Goal: Task Accomplishment & Management: Use online tool/utility

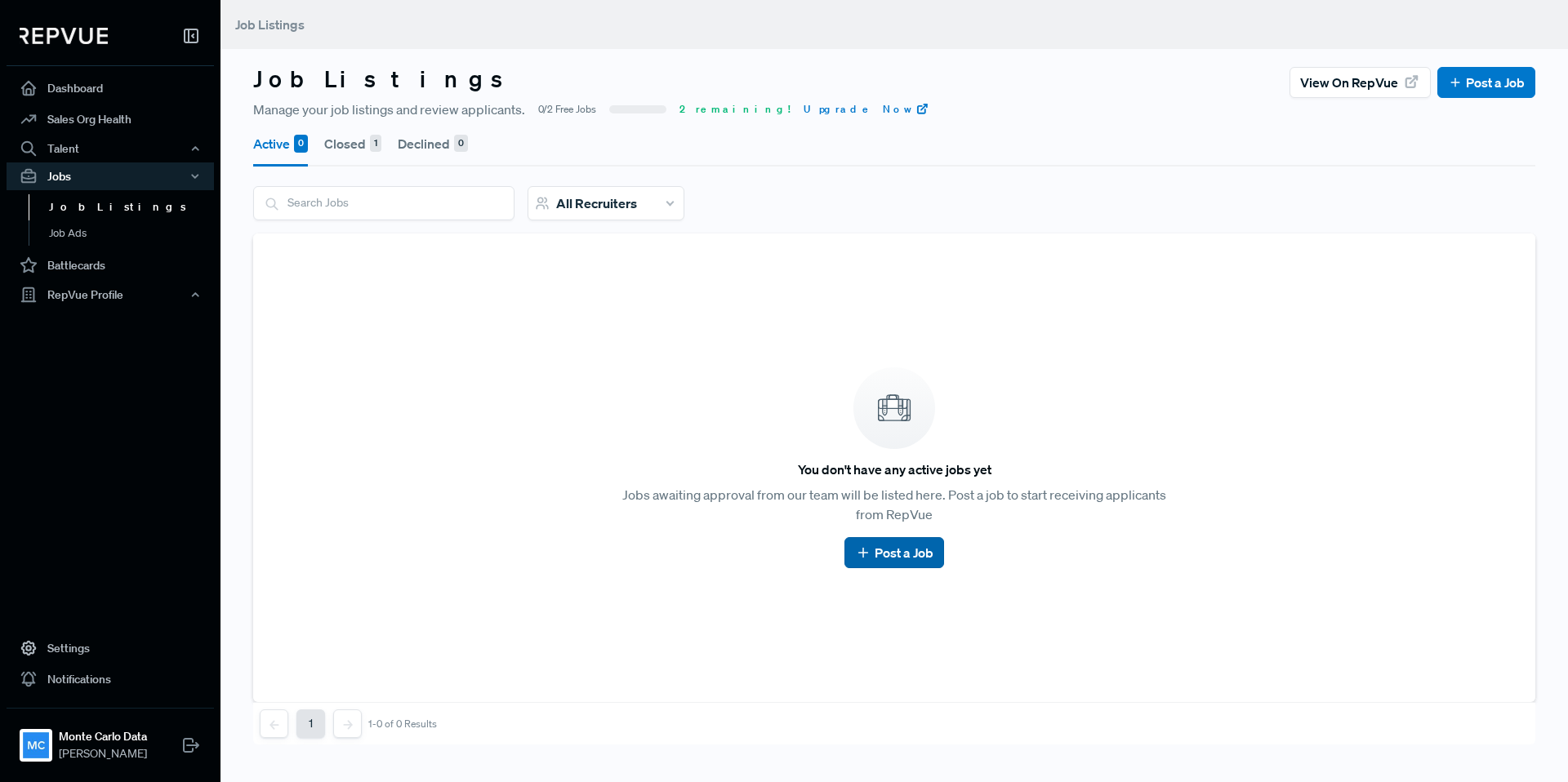
click at [893, 566] on button "Post a Job" at bounding box center [895, 553] width 99 height 31
click at [901, 553] on link "Post a Job" at bounding box center [894, 553] width 78 height 20
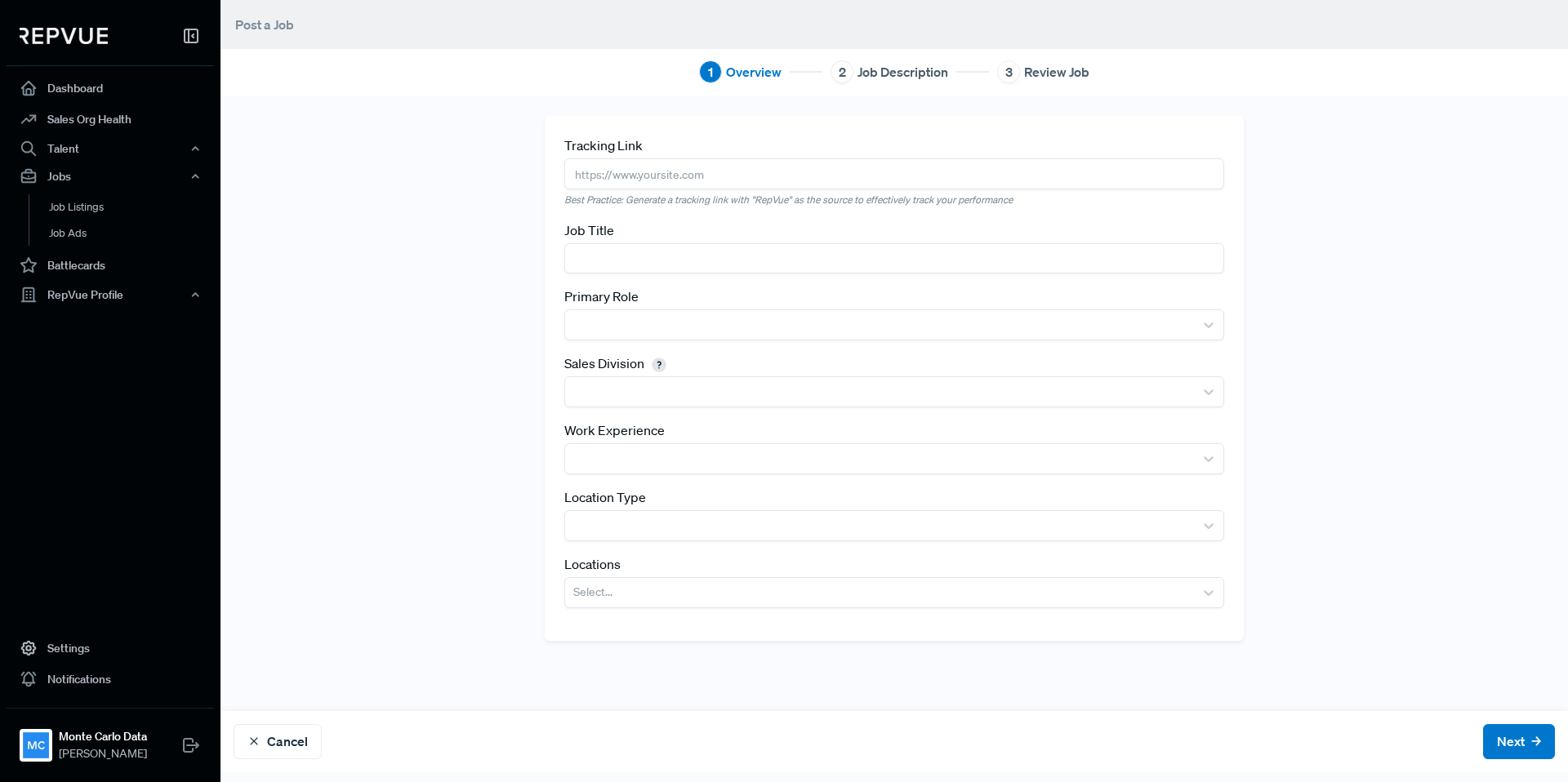
click at [783, 172] on input "text" at bounding box center [895, 173] width 660 height 30
click at [124, 655] on link "Settings" at bounding box center [111, 648] width 208 height 31
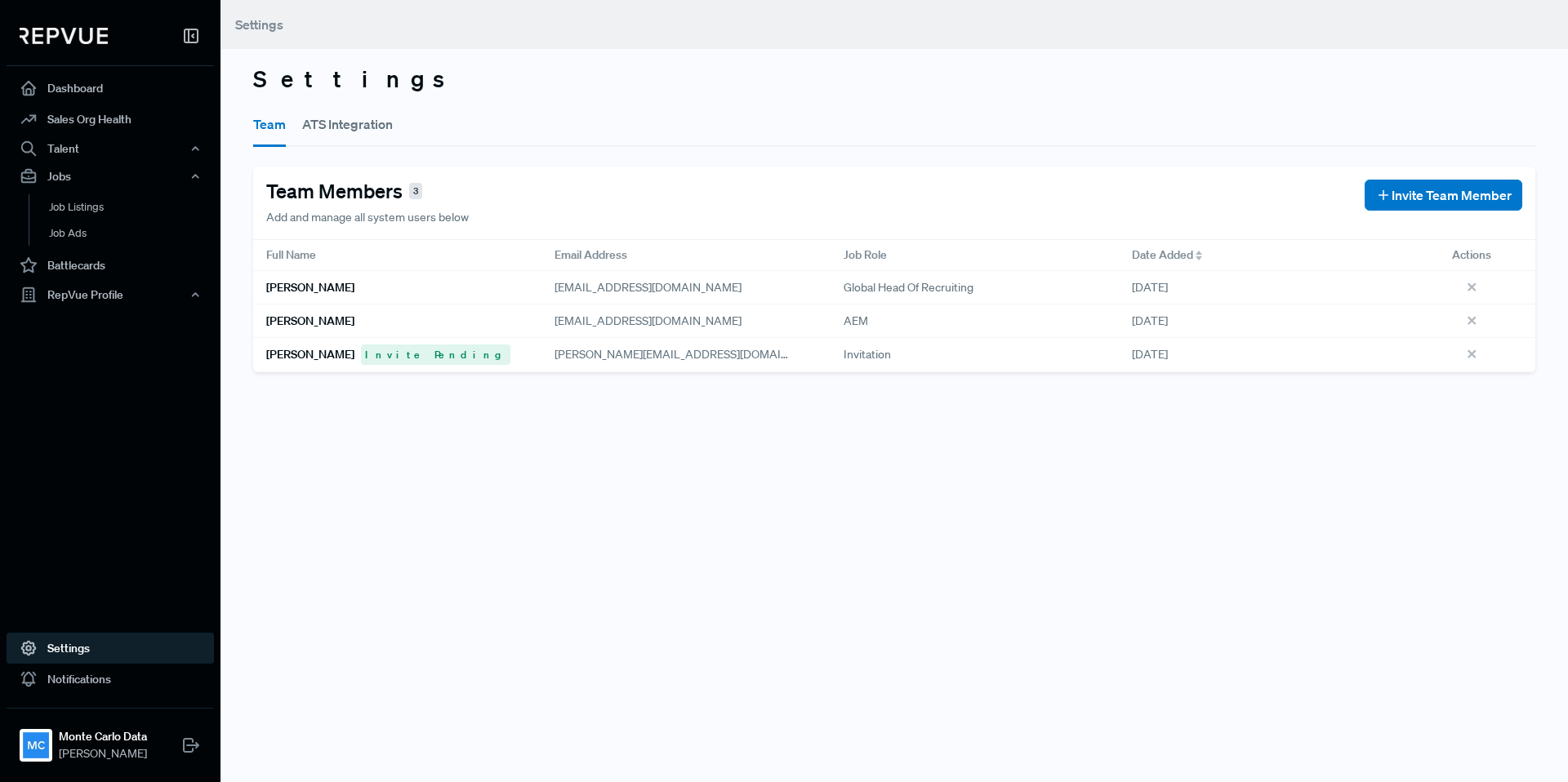
click at [369, 136] on button "ATS Integration" at bounding box center [348, 124] width 91 height 46
